Goal: Check status: Check status

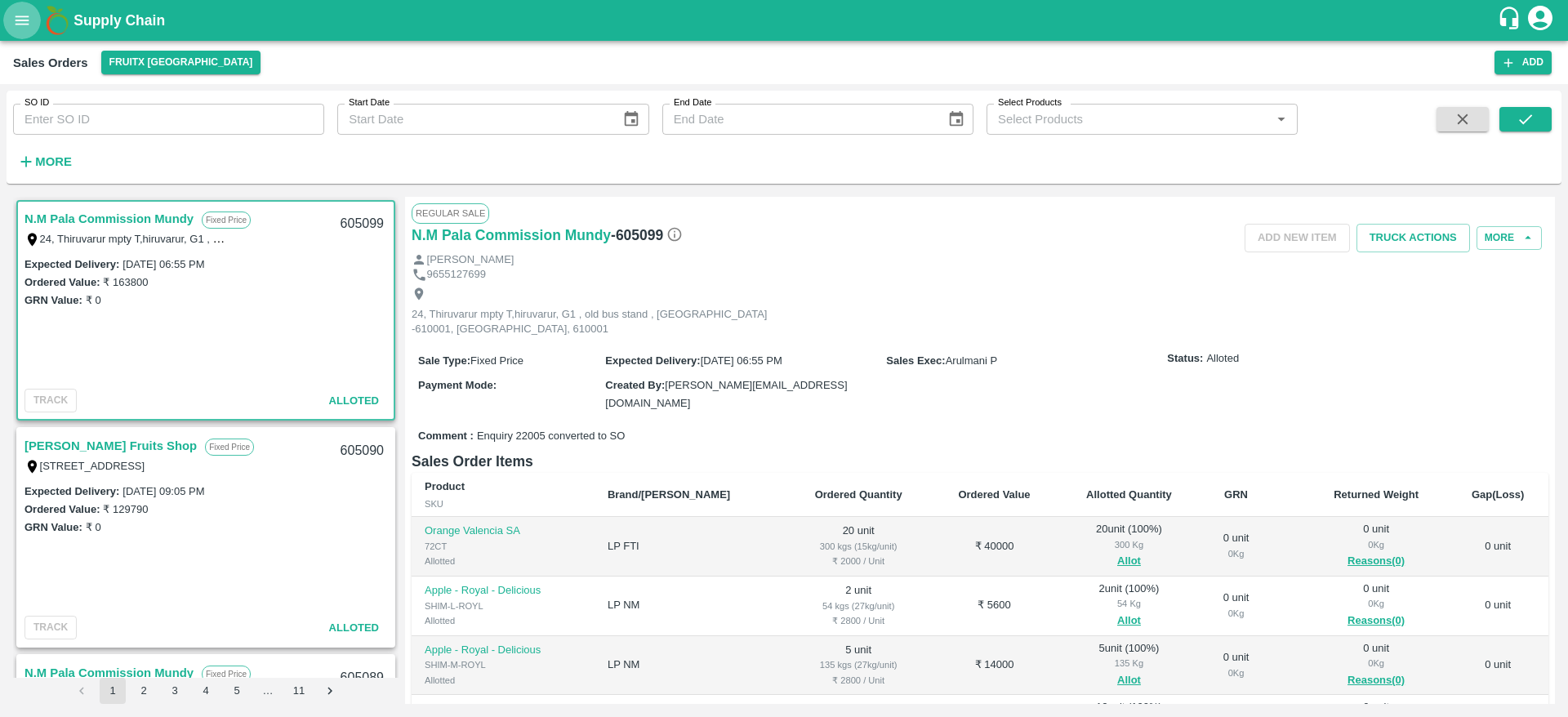
click at [18, 16] on icon "open drawer" at bounding box center [22, 19] width 14 height 9
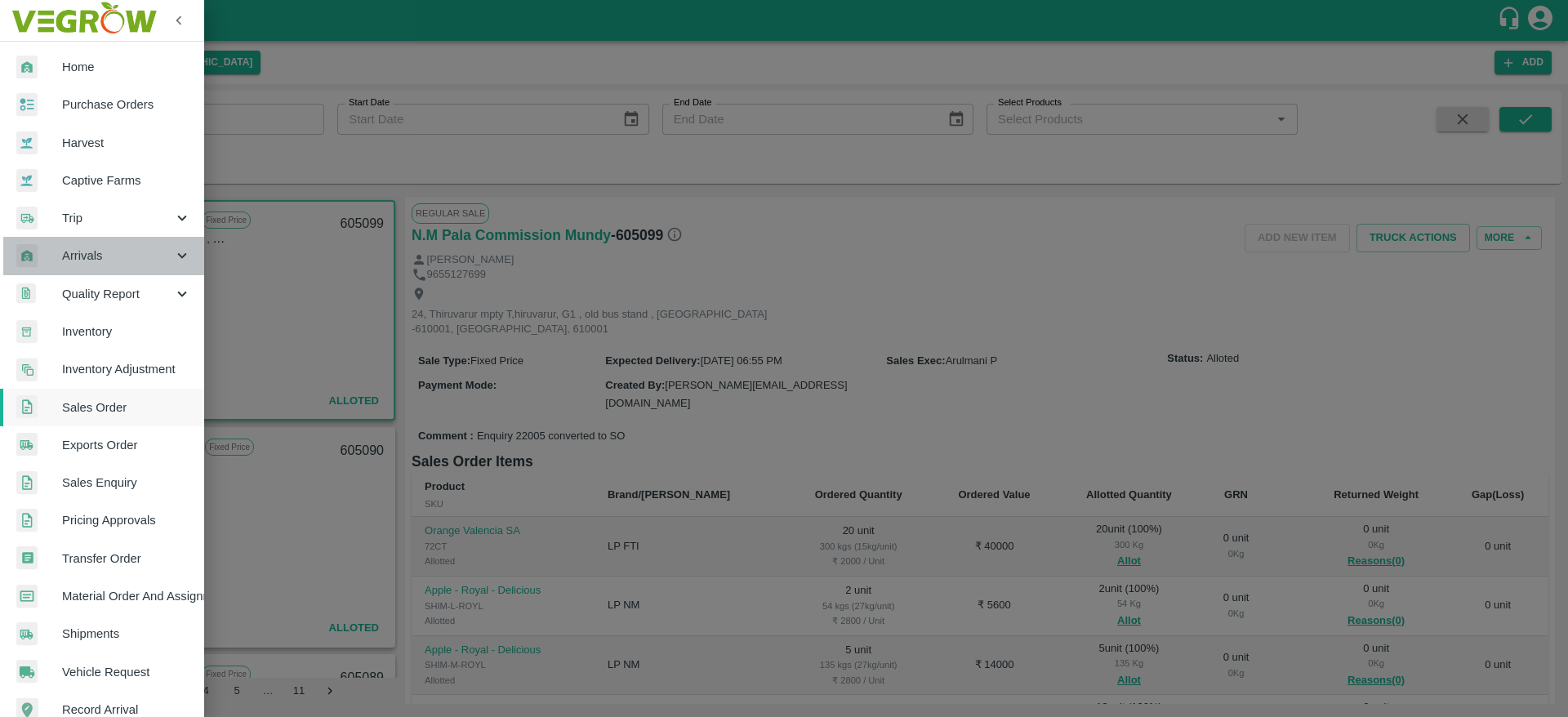
click at [108, 246] on span "Arrivals" at bounding box center [117, 255] width 111 height 18
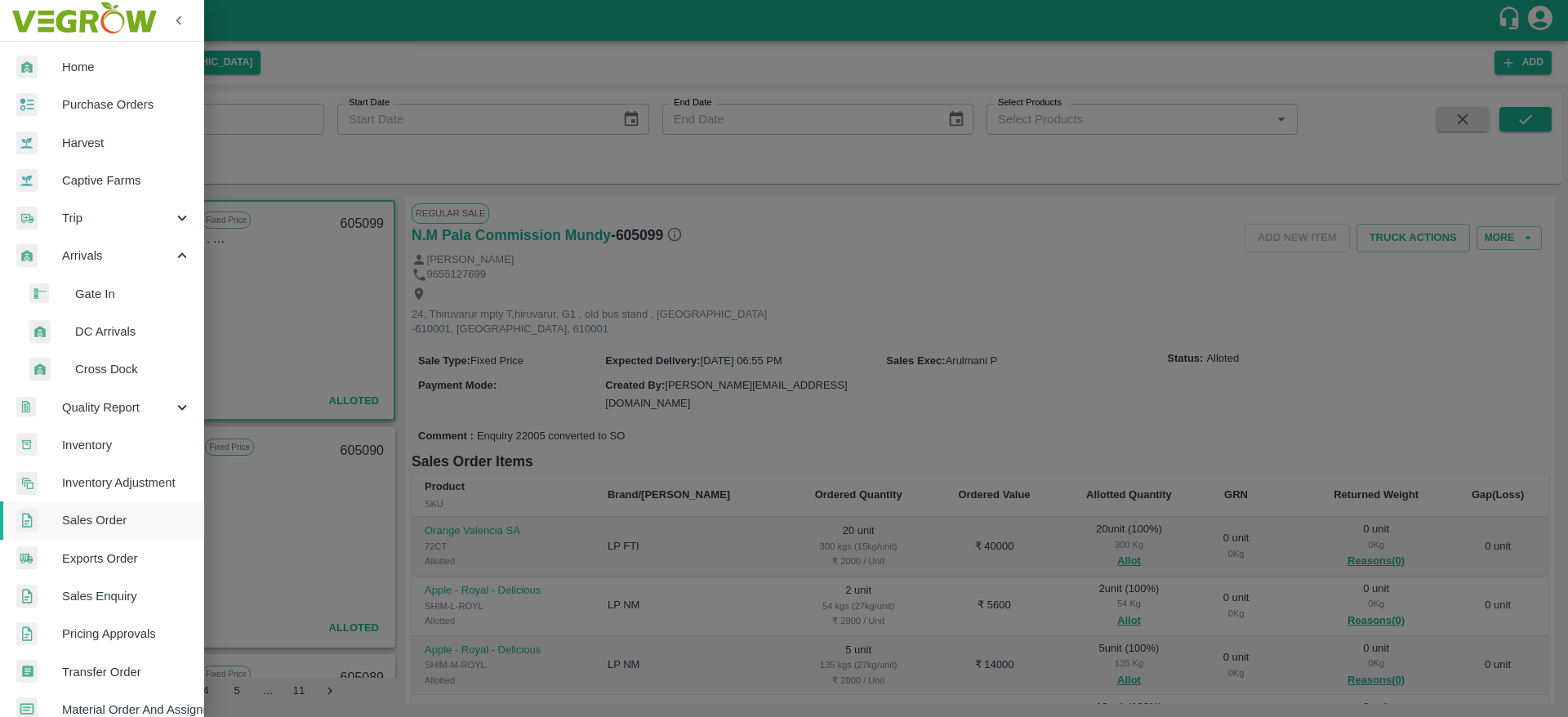
click at [91, 338] on span "DC Arrivals" at bounding box center [132, 331] width 115 height 18
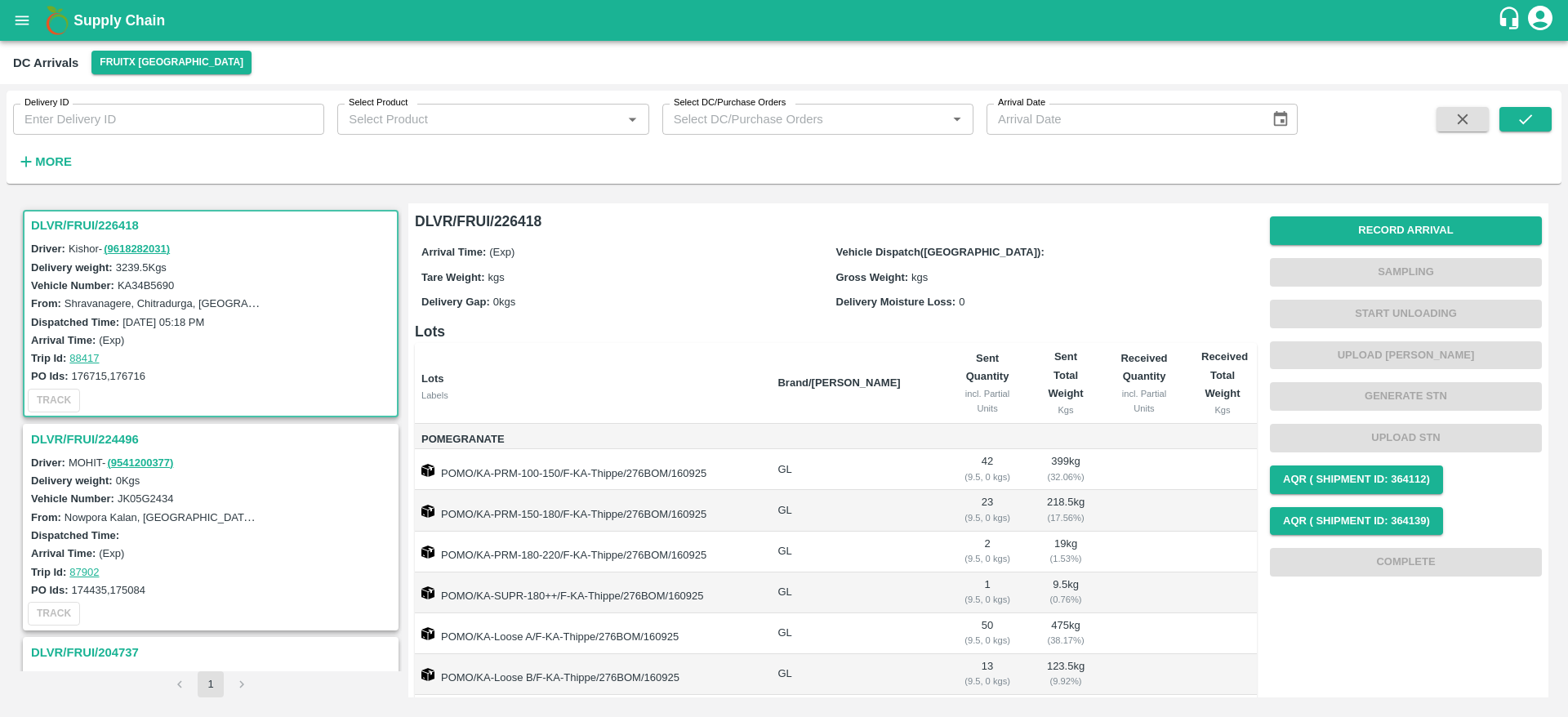
click at [121, 425] on div "DLVR/FRUI/224496" at bounding box center [211, 439] width 373 height 28
click at [107, 444] on h3 "DLVR/FRUI/224496" at bounding box center [212, 440] width 364 height 21
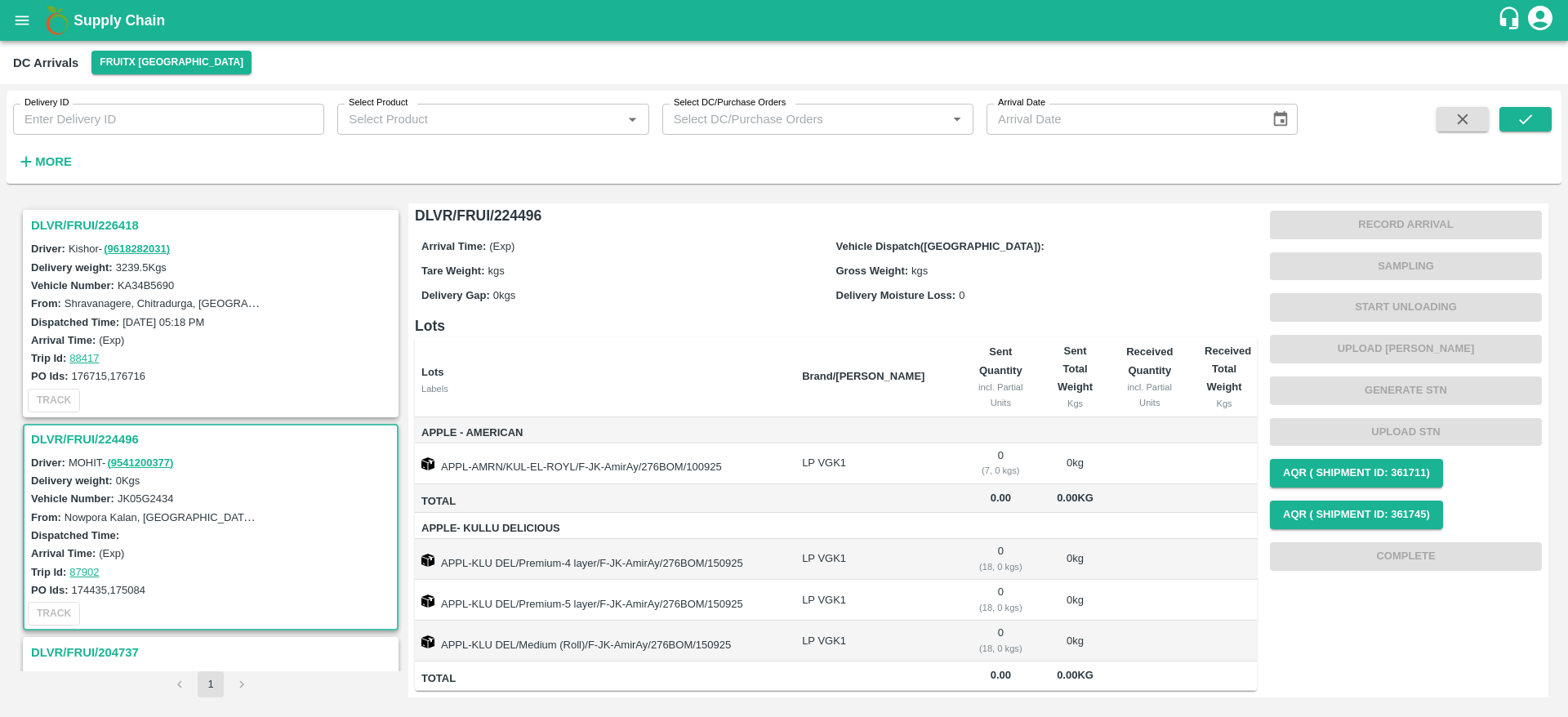
click at [60, 221] on h3 "DLVR/FRUI/226418" at bounding box center [212, 225] width 364 height 21
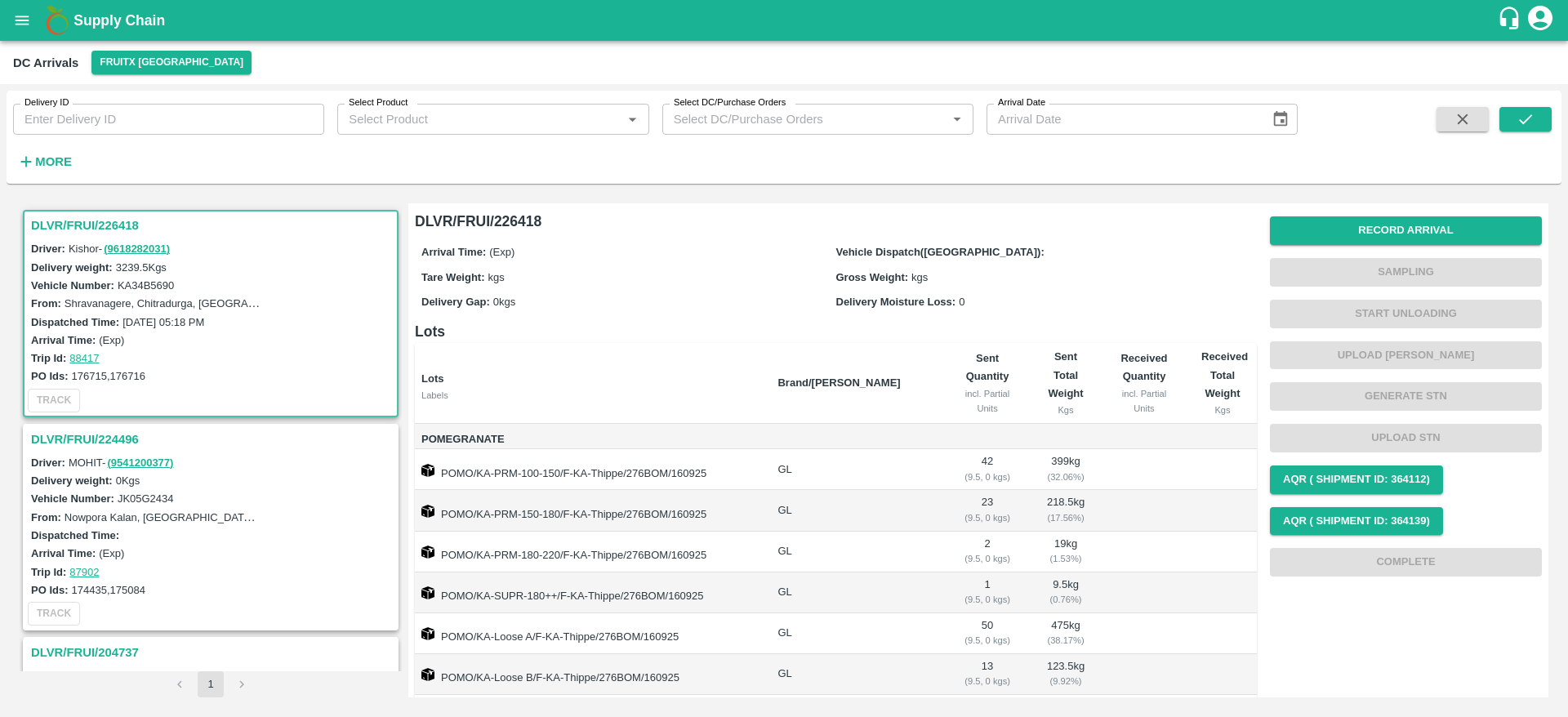
click at [64, 218] on h3 "DLVR/FRUI/226418" at bounding box center [212, 225] width 364 height 21
